Goal: Transaction & Acquisition: Purchase product/service

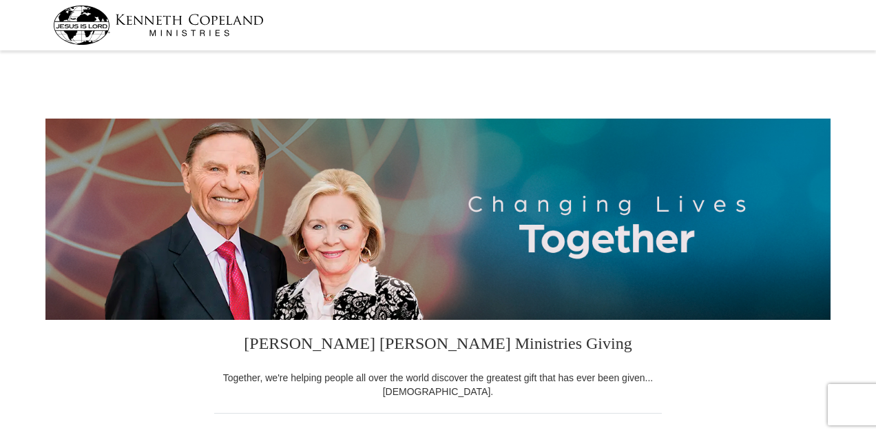
select select "FL"
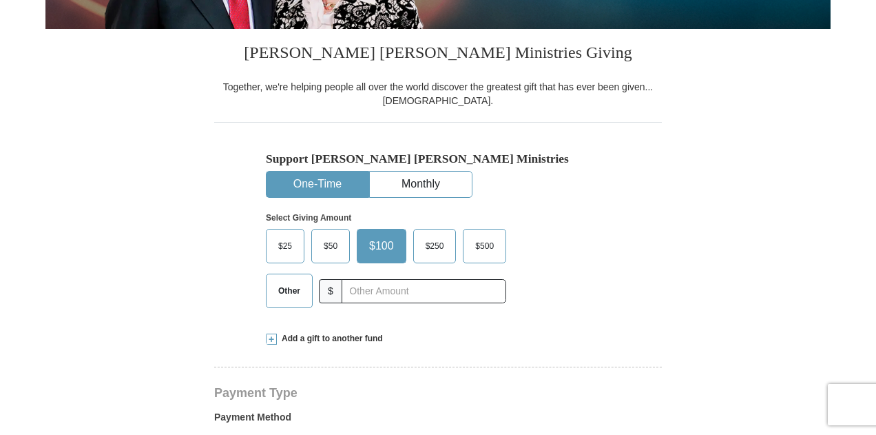
scroll to position [298, 0]
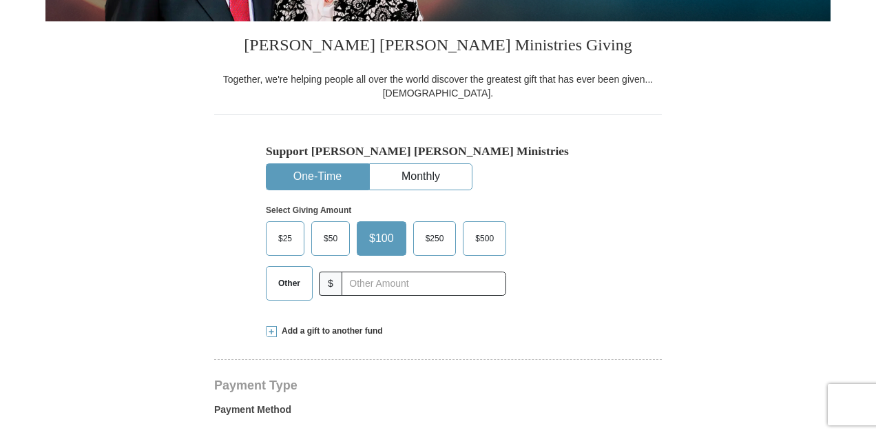
click at [291, 289] on span "Other" at bounding box center [289, 283] width 36 height 21
click at [0, 0] on input "Other" at bounding box center [0, 0] width 0 height 0
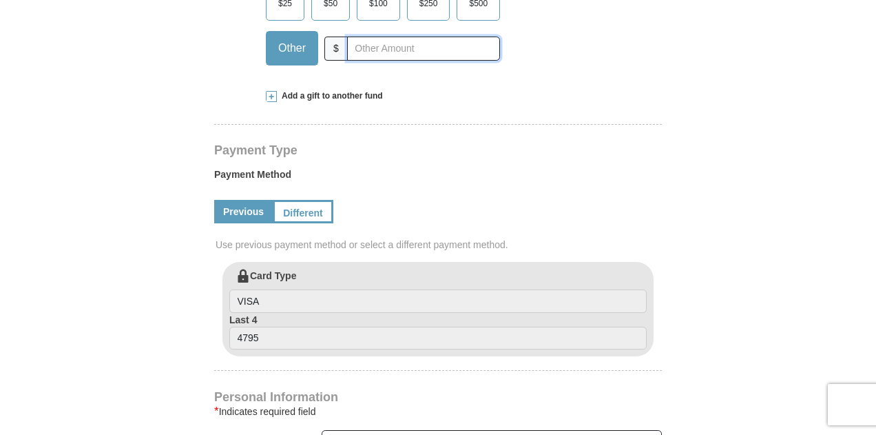
scroll to position [530, 0]
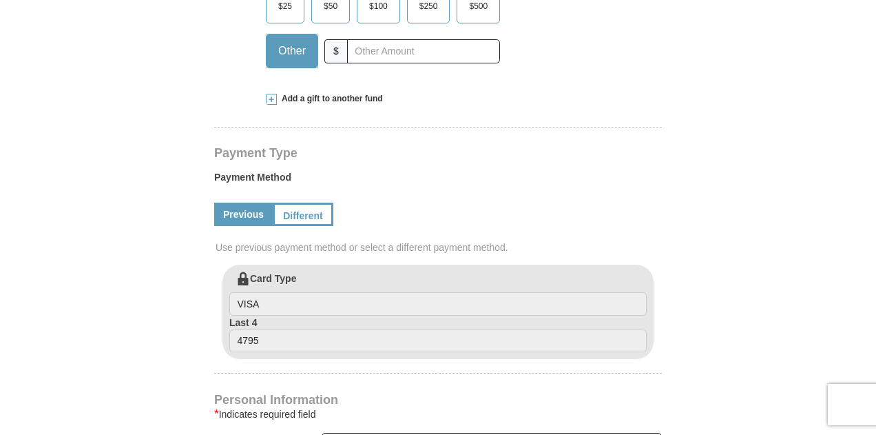
click at [294, 102] on span "Add a gift to another fund" at bounding box center [330, 99] width 106 height 12
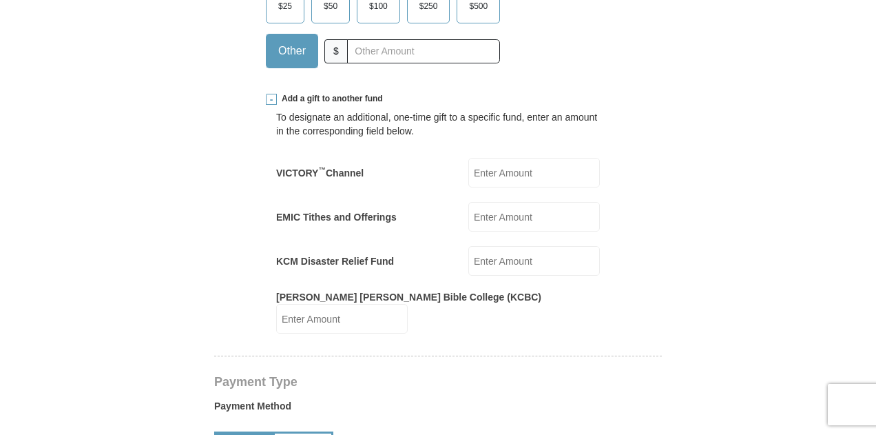
click at [548, 224] on input "EMIC Tithes and Offerings" at bounding box center [534, 217] width 132 height 30
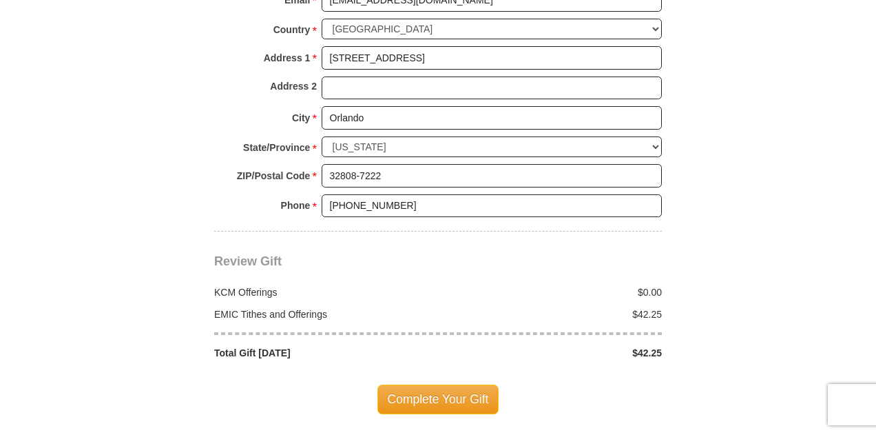
scroll to position [1293, 0]
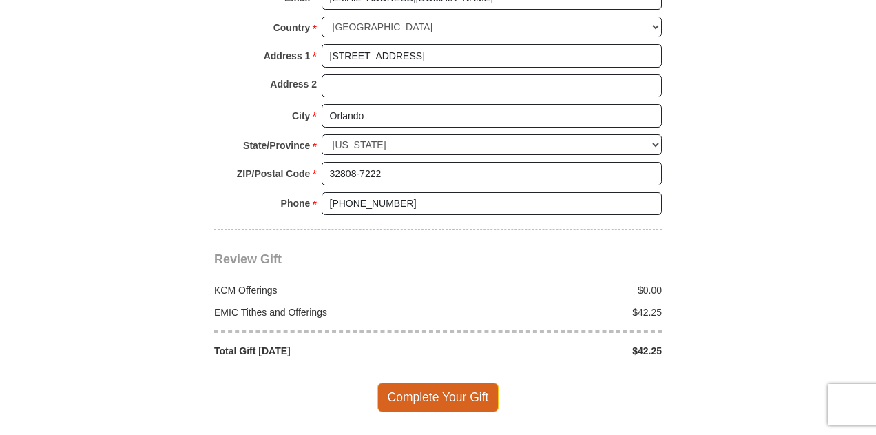
type input "42.25"
click at [437, 382] on span "Complete Your Gift" at bounding box center [438, 396] width 122 height 29
